Goal: Book appointment/travel/reservation

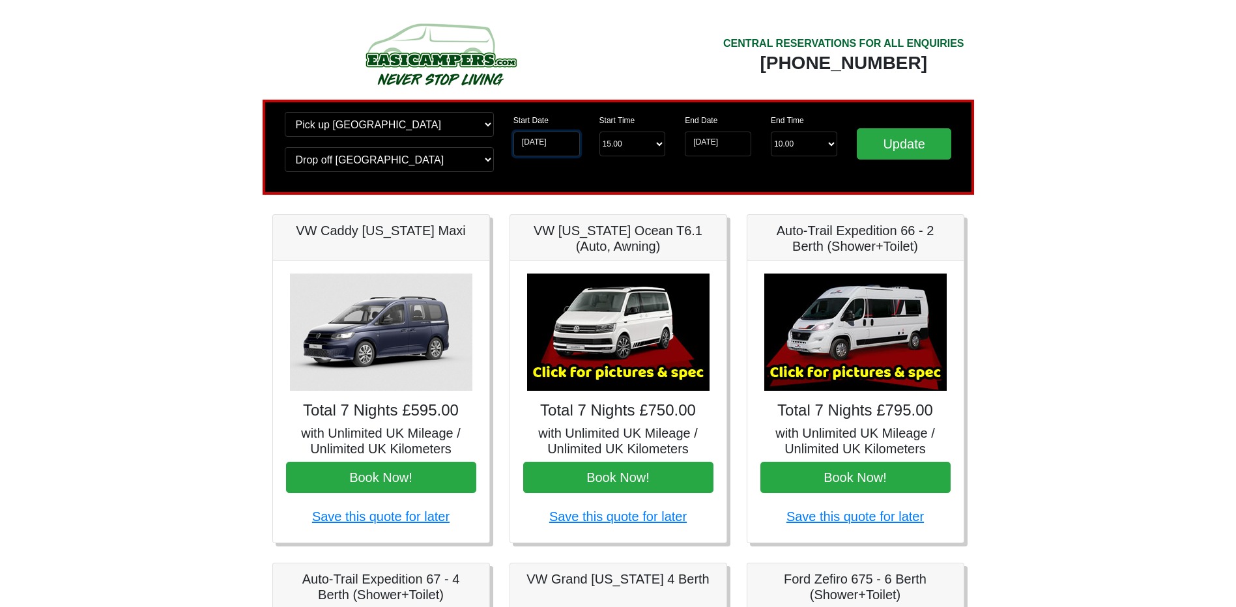
click at [556, 141] on input "[DATE]" at bounding box center [546, 144] width 66 height 25
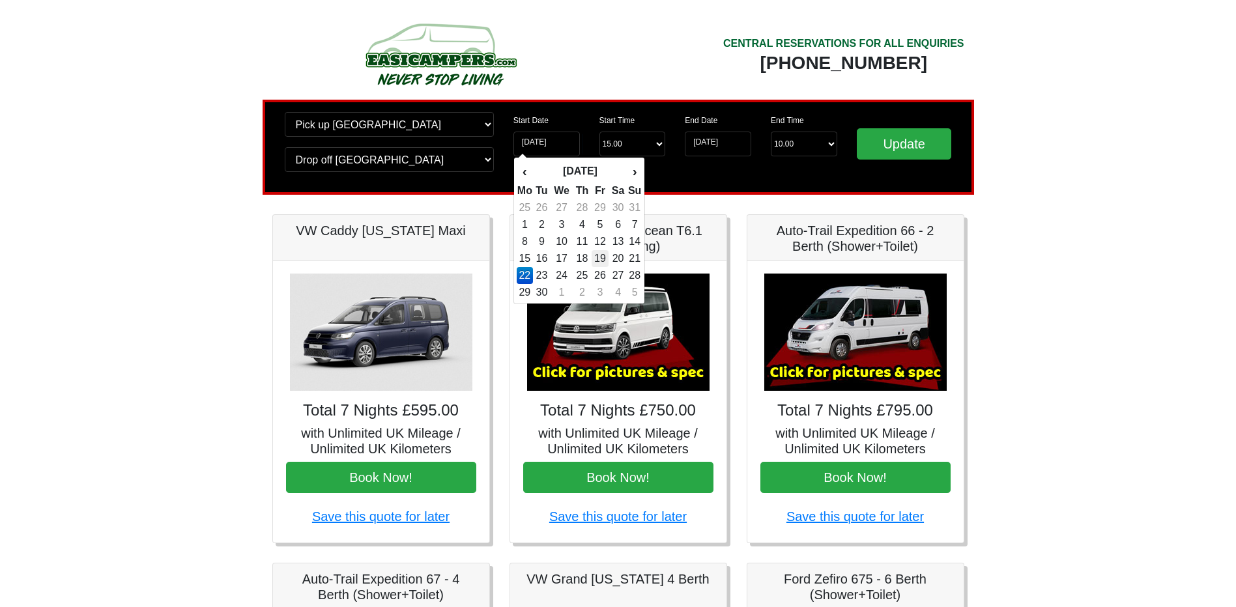
click at [607, 261] on td "19" at bounding box center [601, 258] width 18 height 17
type input "[DATE]"
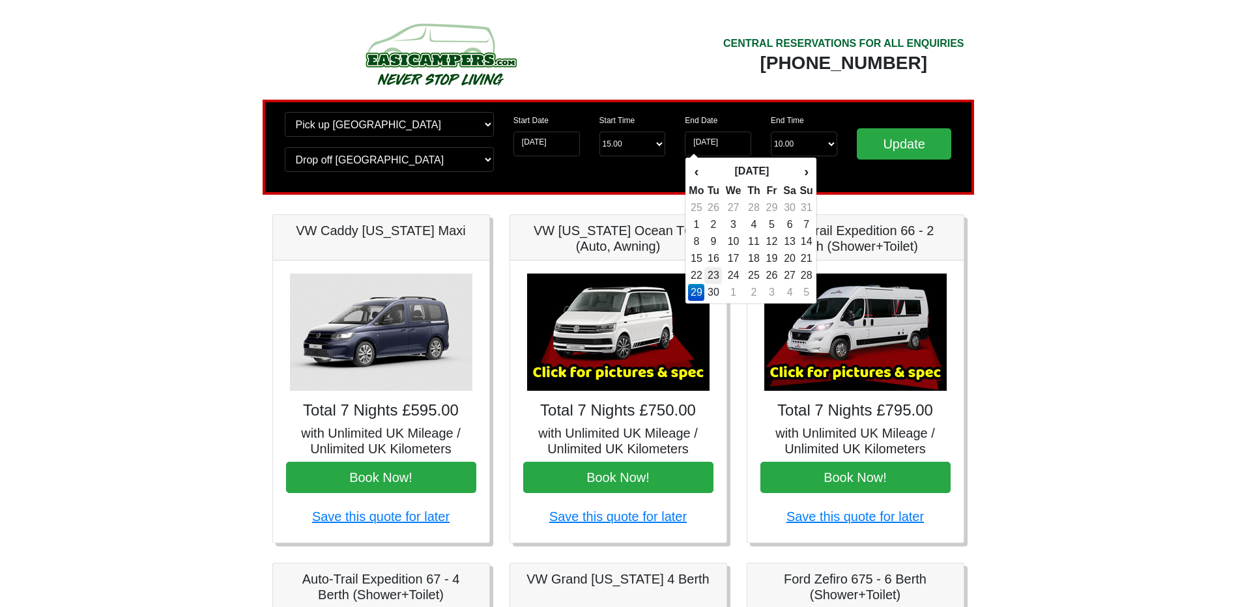
click at [716, 276] on td "23" at bounding box center [713, 275] width 18 height 17
type input "[DATE]"
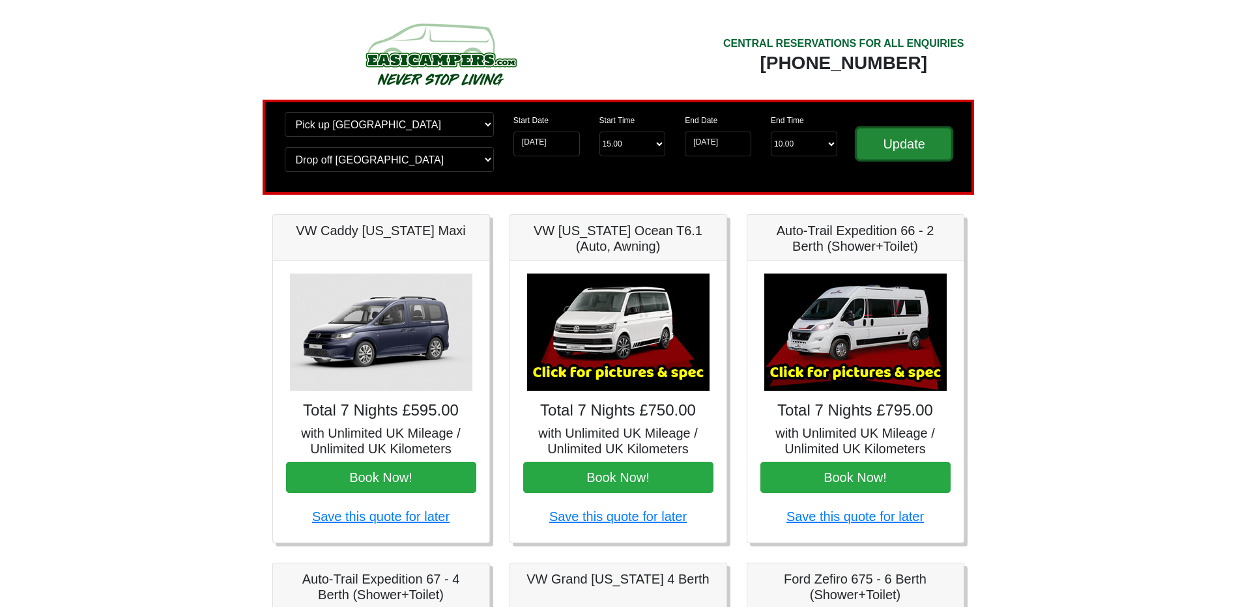
click at [913, 153] on input "Update" at bounding box center [904, 143] width 95 height 31
click at [706, 145] on input "[DATE]" at bounding box center [718, 144] width 66 height 25
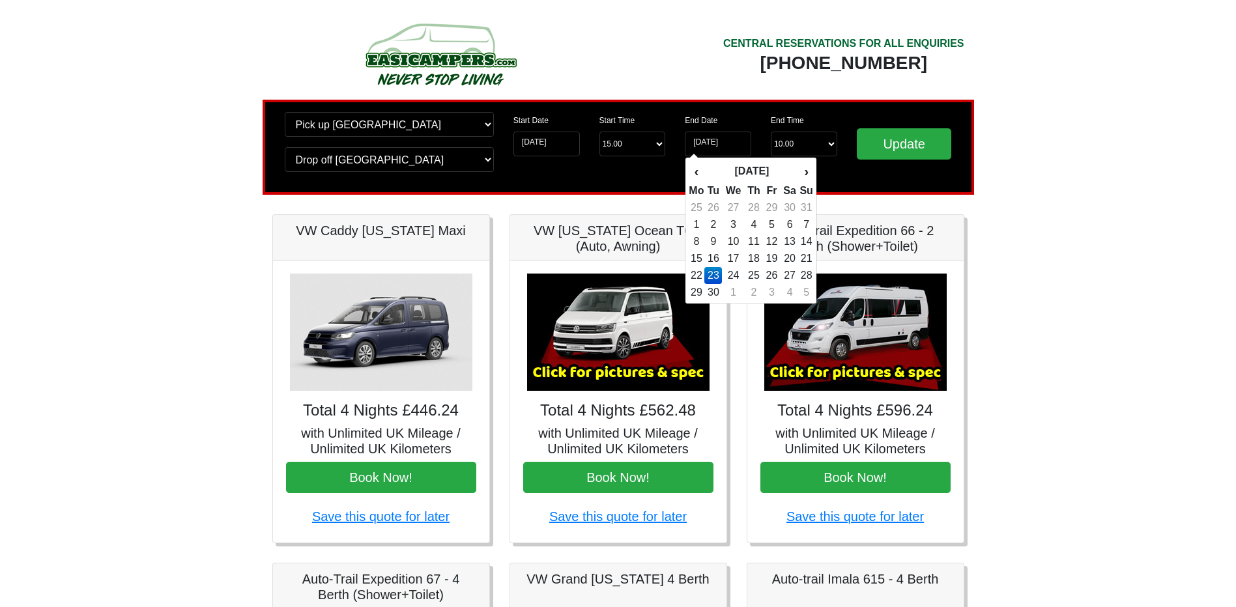
drag, startPoint x: 695, startPoint y: 278, endPoint x: 784, endPoint y: 204, distance: 116.1
click at [696, 278] on td "22" at bounding box center [696, 275] width 16 height 17
type input "[DATE]"
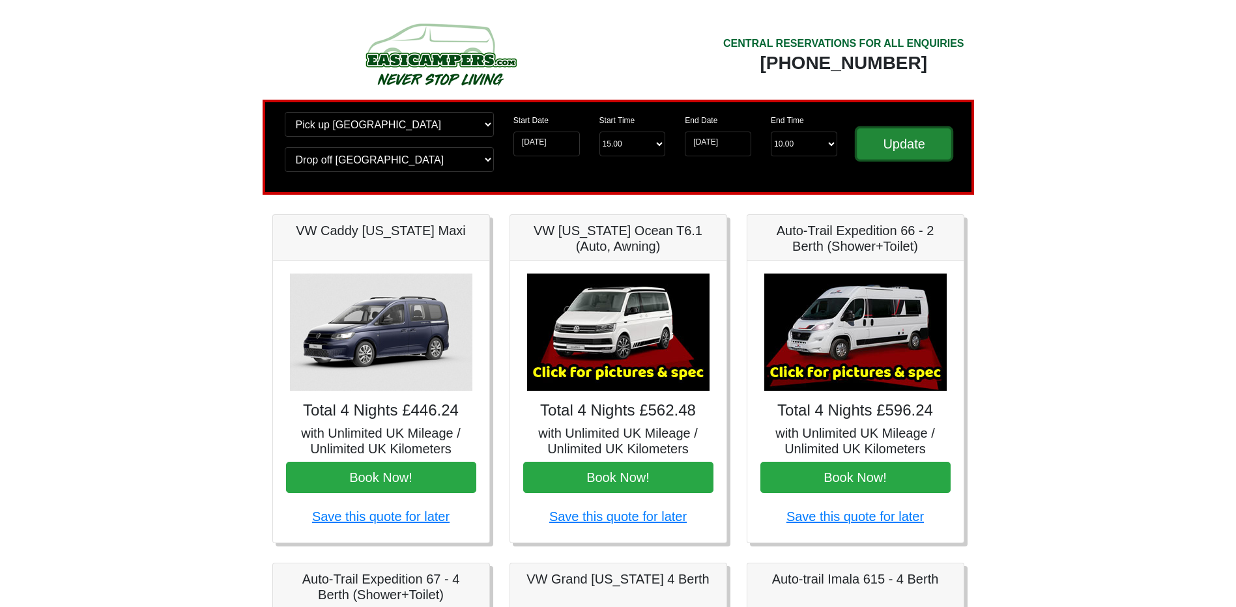
click at [886, 135] on input "Update" at bounding box center [904, 143] width 95 height 31
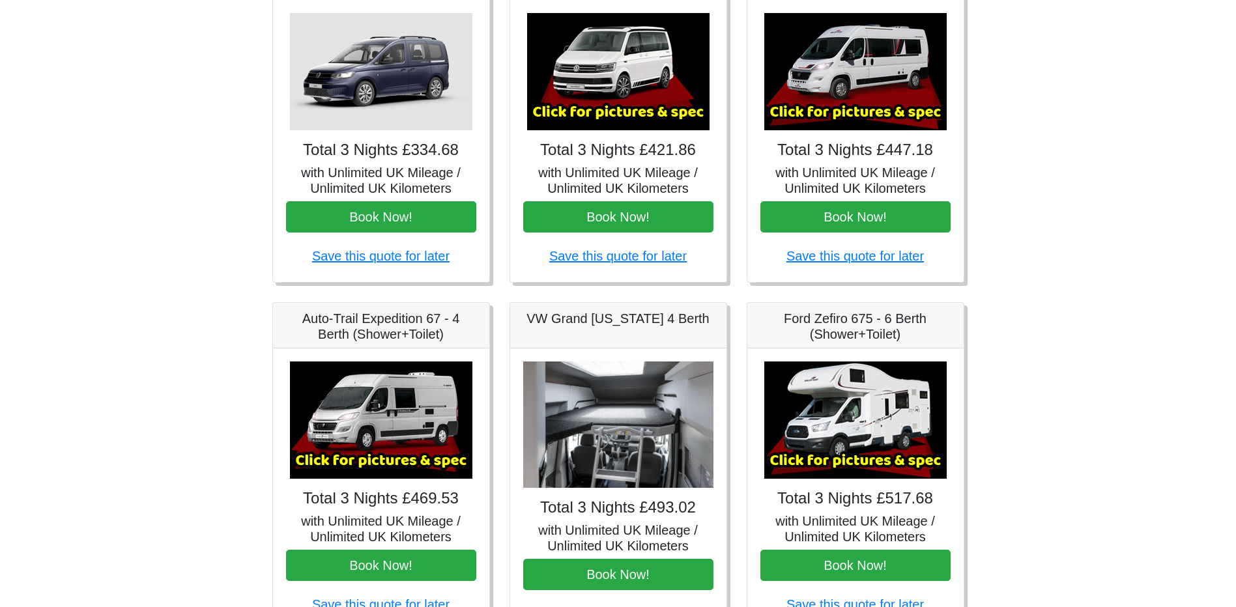
scroll to position [456, 0]
